Goal: Information Seeking & Learning: Learn about a topic

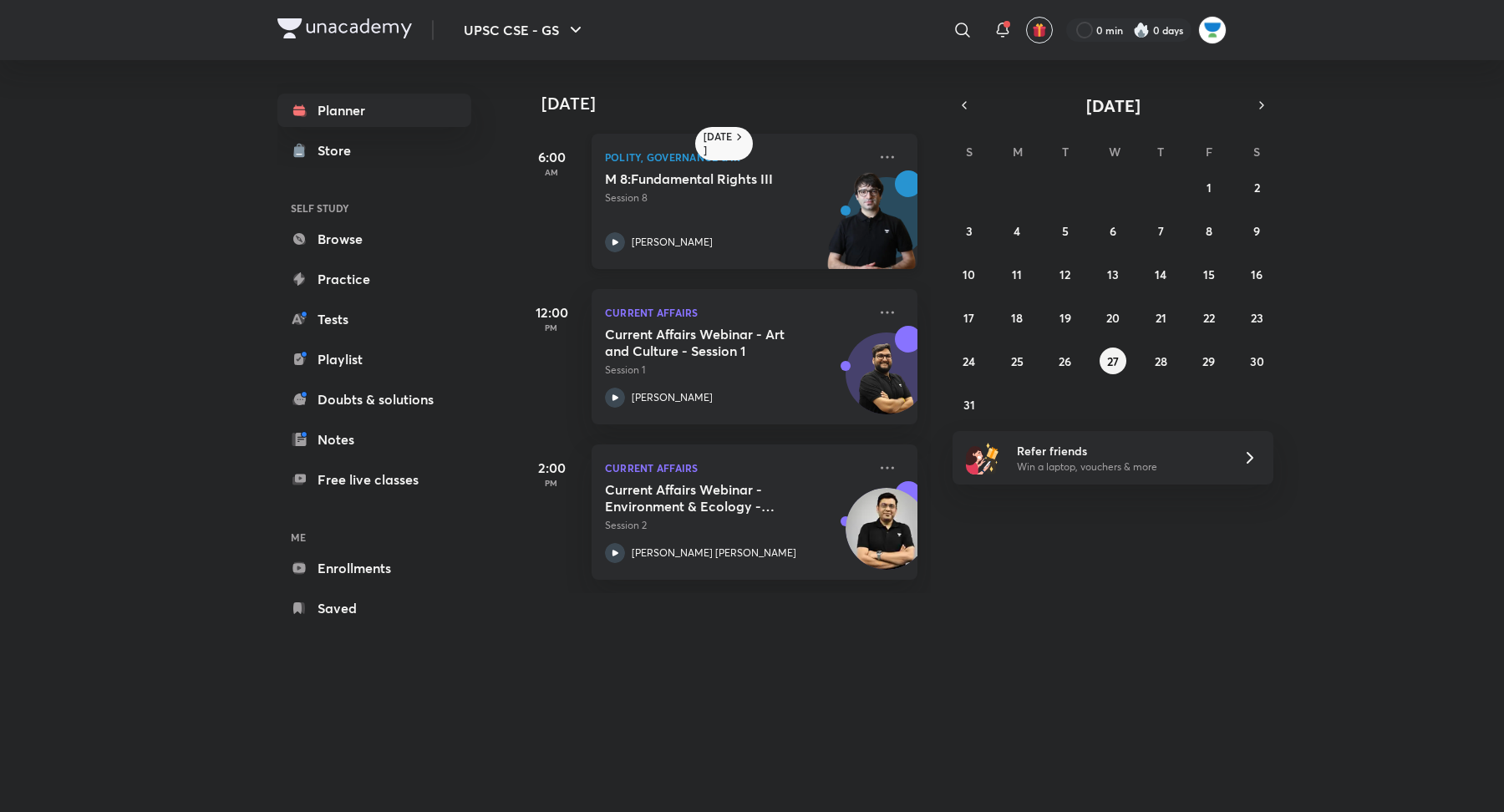
click at [722, 241] on div "[PERSON_NAME]" at bounding box center [736, 241] width 262 height 20
click at [1266, 118] on div "[DATE] S M T W T F S 27 28 29 30 31 1 2 3 4 5 6 7 8 9 10 11 12 13 14 15 16 17 1…" at bounding box center [1113, 256] width 321 height 324
click at [1262, 112] on icon "button" at bounding box center [1262, 105] width 13 height 15
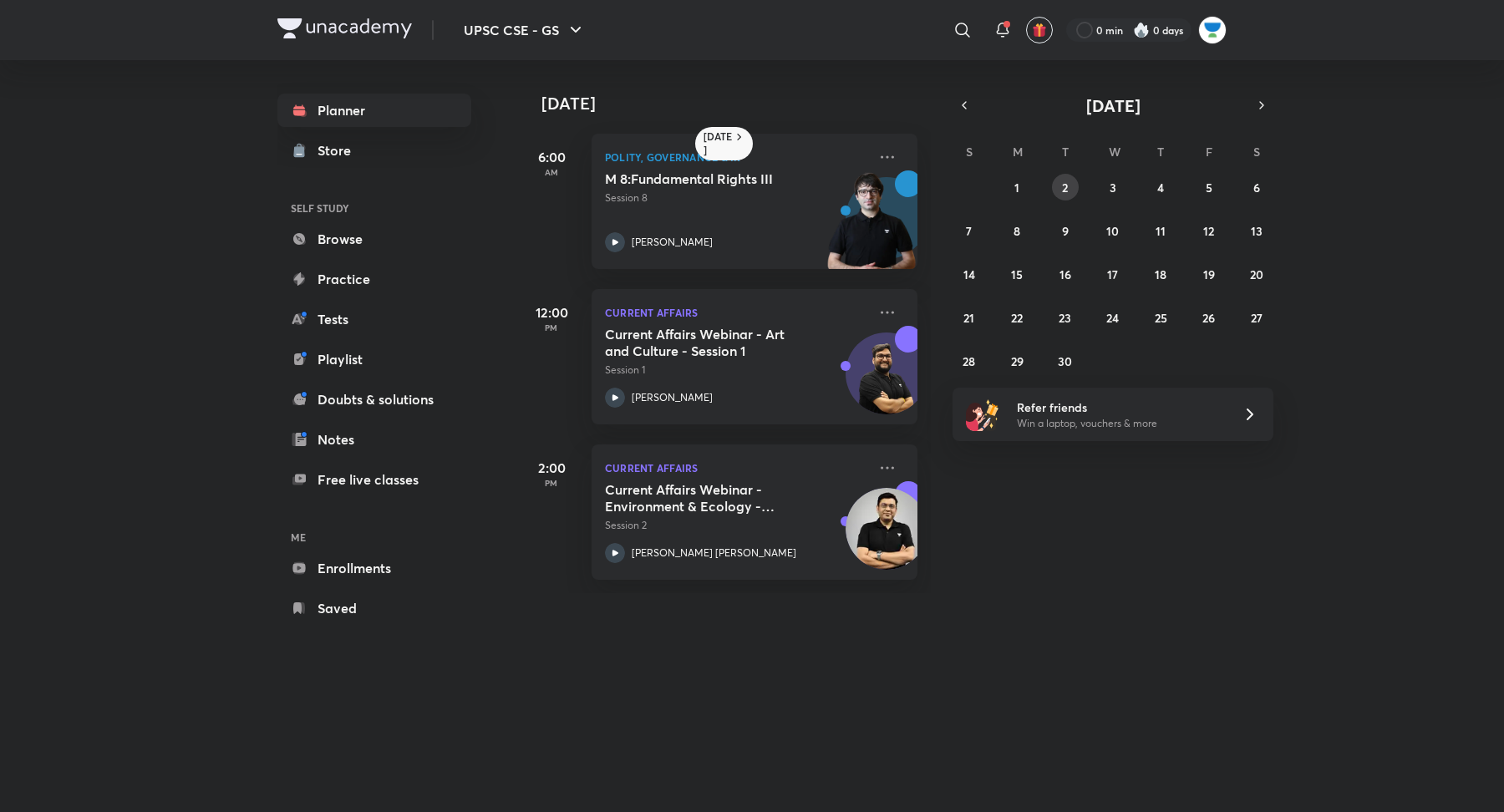
click at [1062, 194] on abbr "2" at bounding box center [1065, 187] width 6 height 16
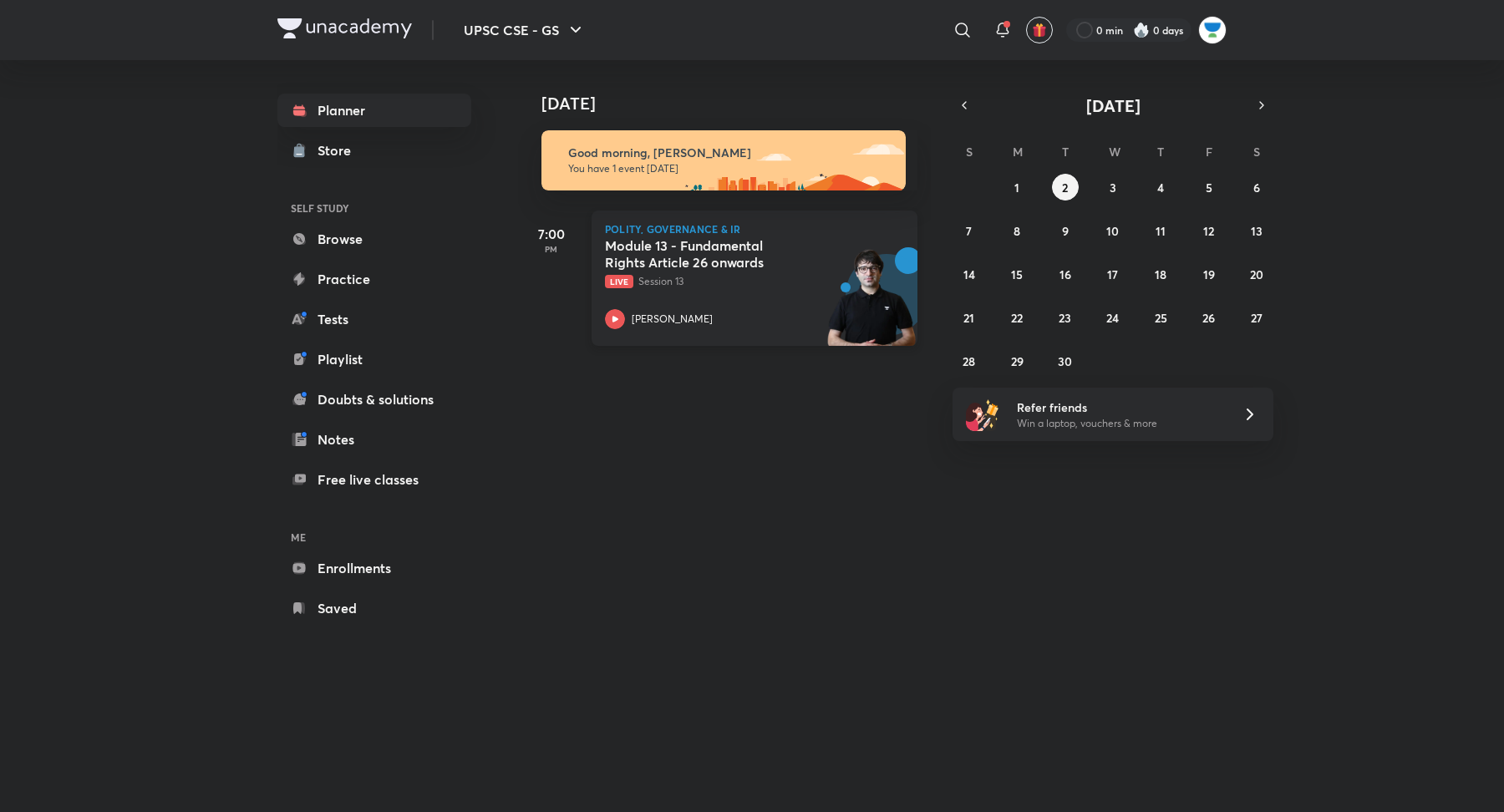
click at [776, 270] on h5 "Module 13 - Fundamental Rights Article 26 onwards" at bounding box center [709, 254] width 208 height 33
